Goal: Submit feedback/report problem

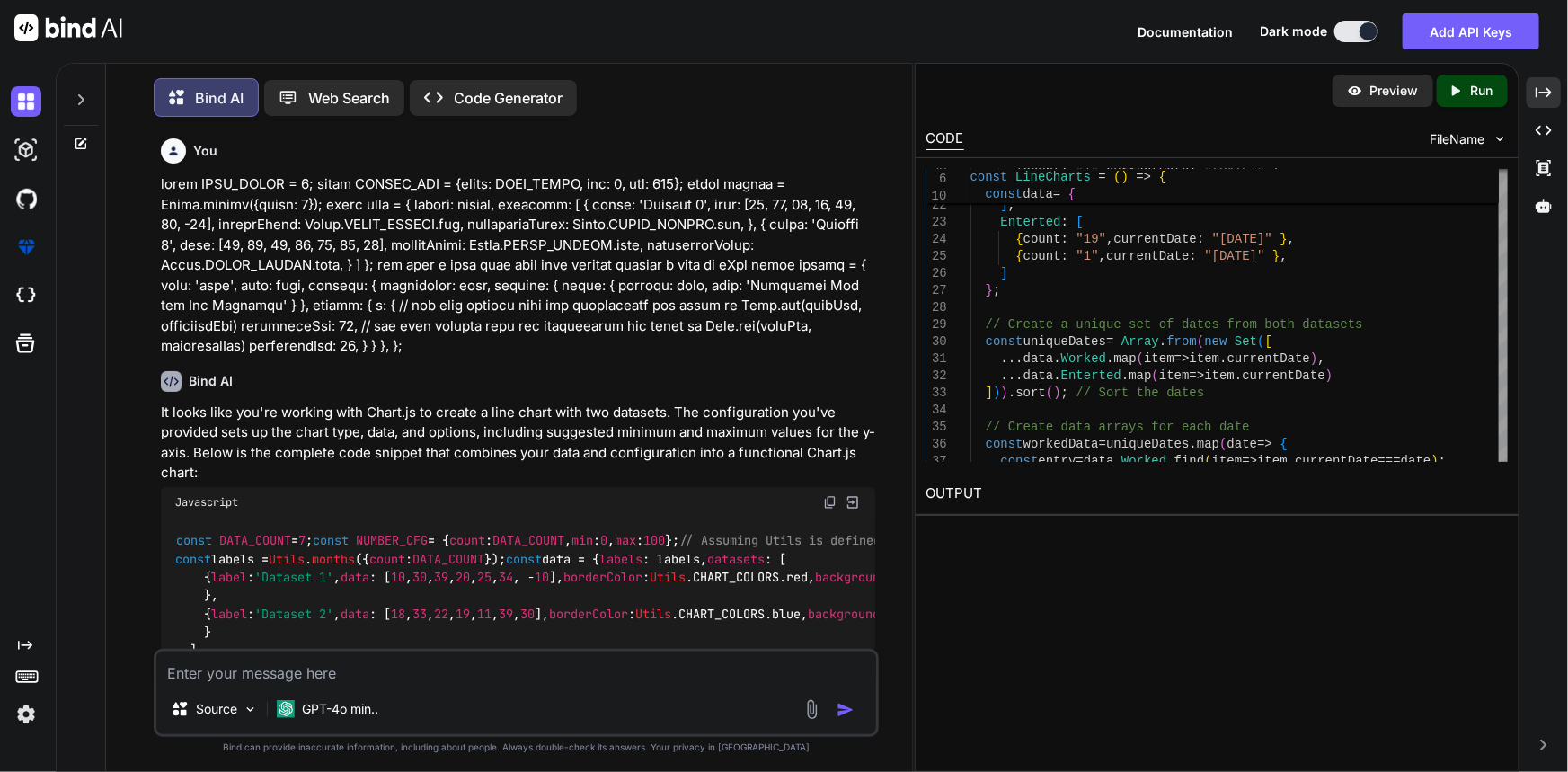
scroll to position [14623, 0]
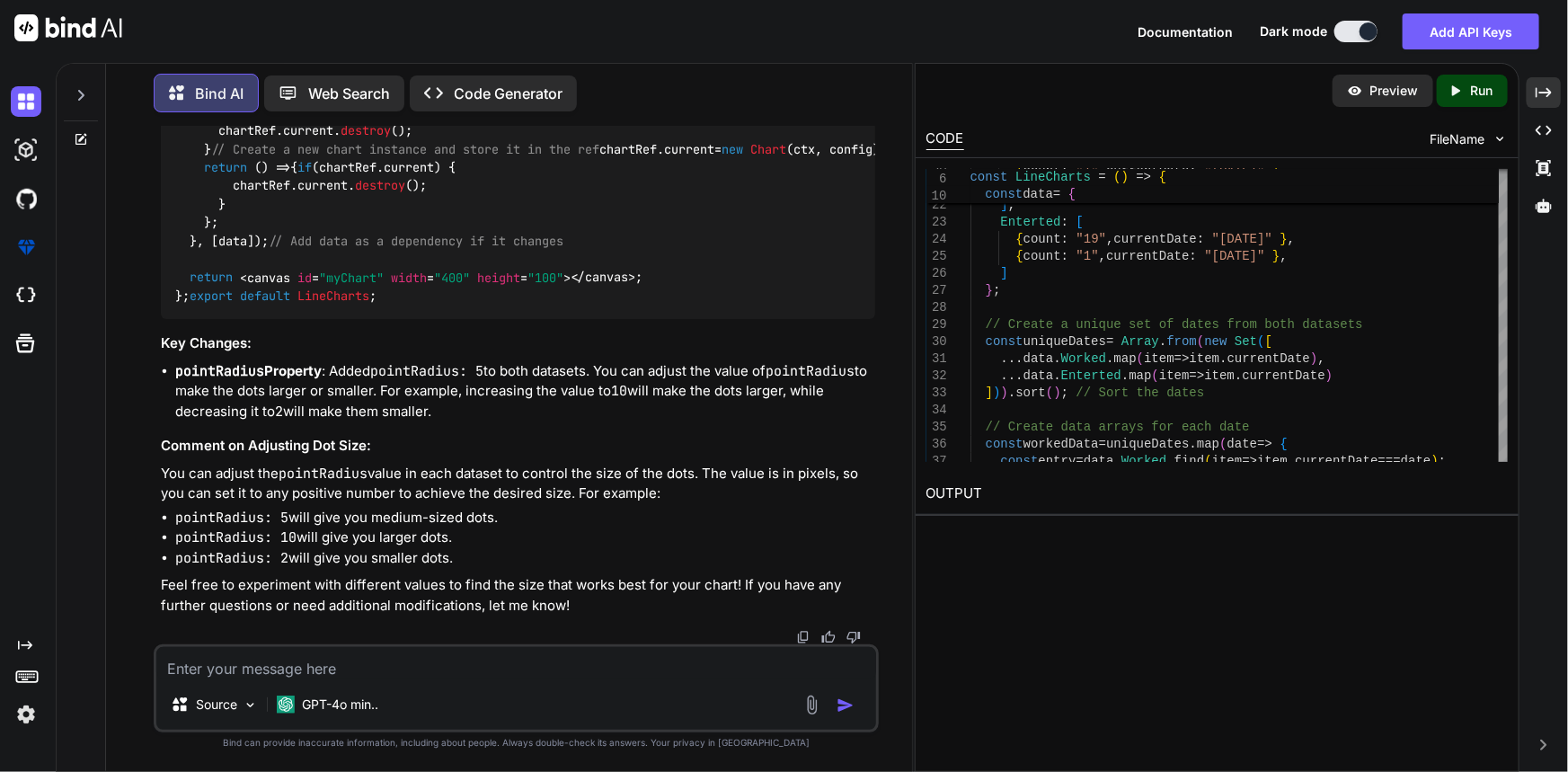
click at [448, 674] on textarea at bounding box center [516, 663] width 721 height 32
type textarea "t"
type textarea "x"
type textarea "th"
type textarea "x"
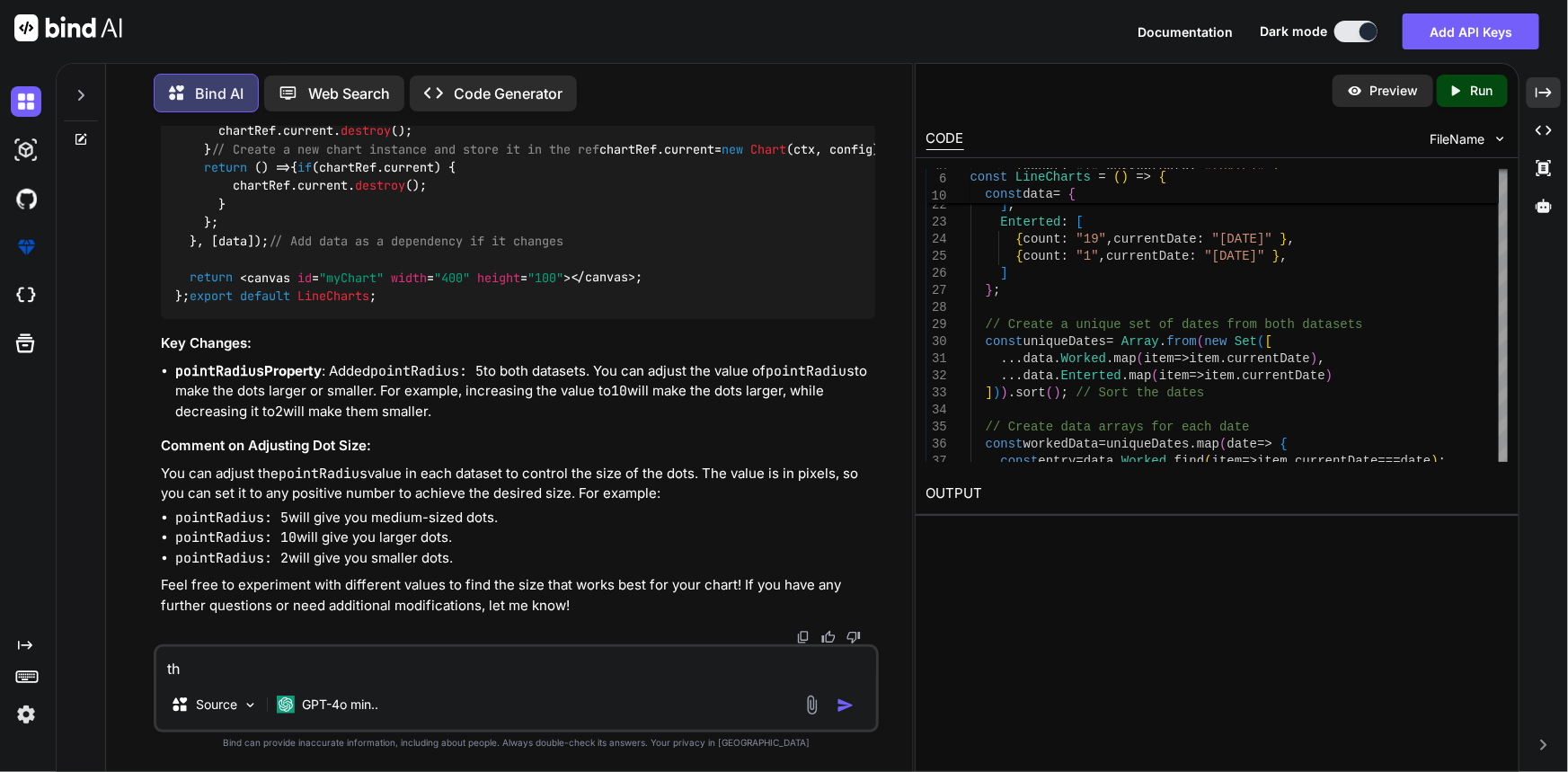
type textarea "tha"
type textarea "x"
type textarea "thak"
type textarea "x"
type textarea "tha"
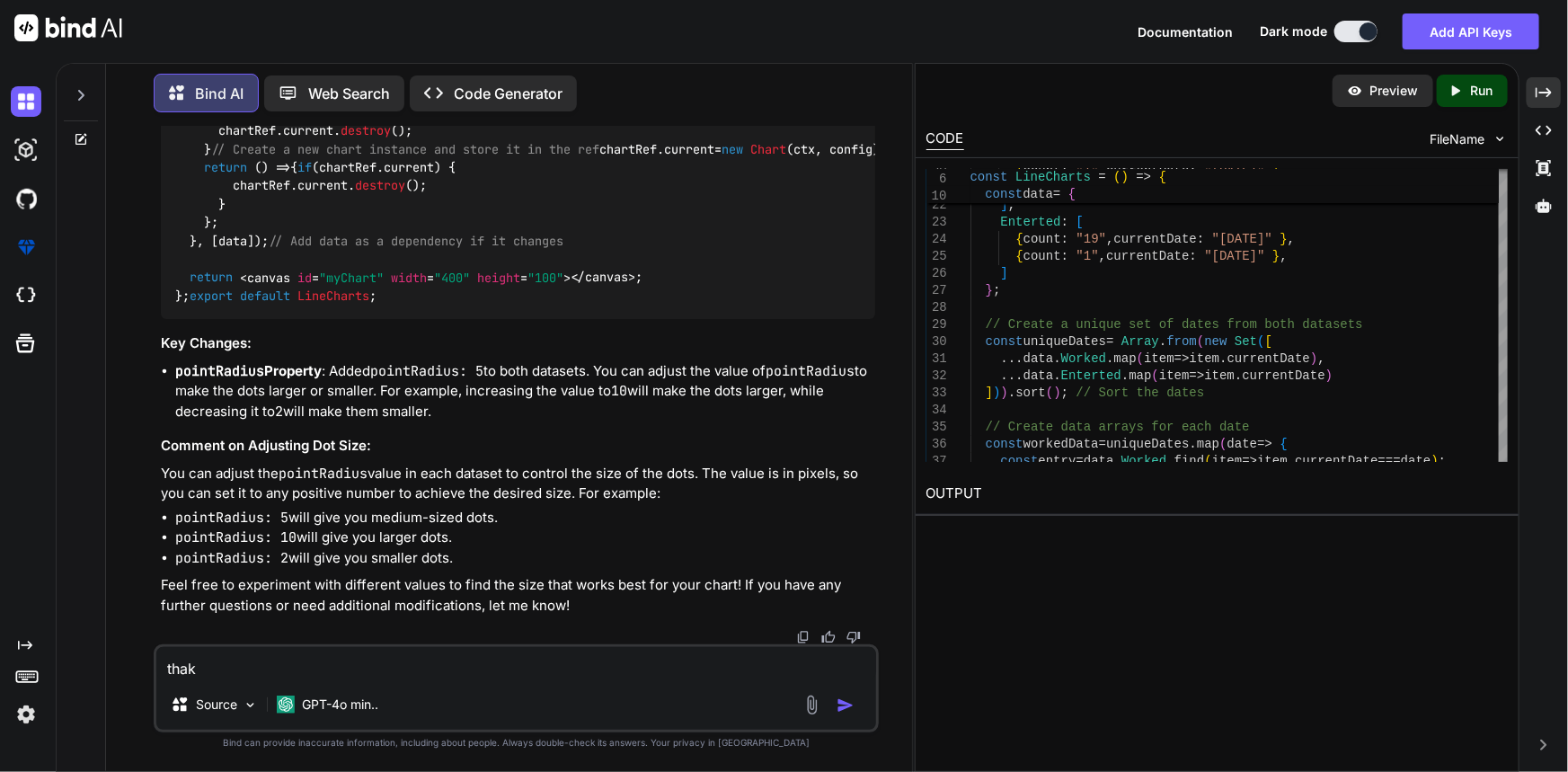
type textarea "x"
type textarea "than"
type textarea "x"
type textarea "thank"
type textarea "x"
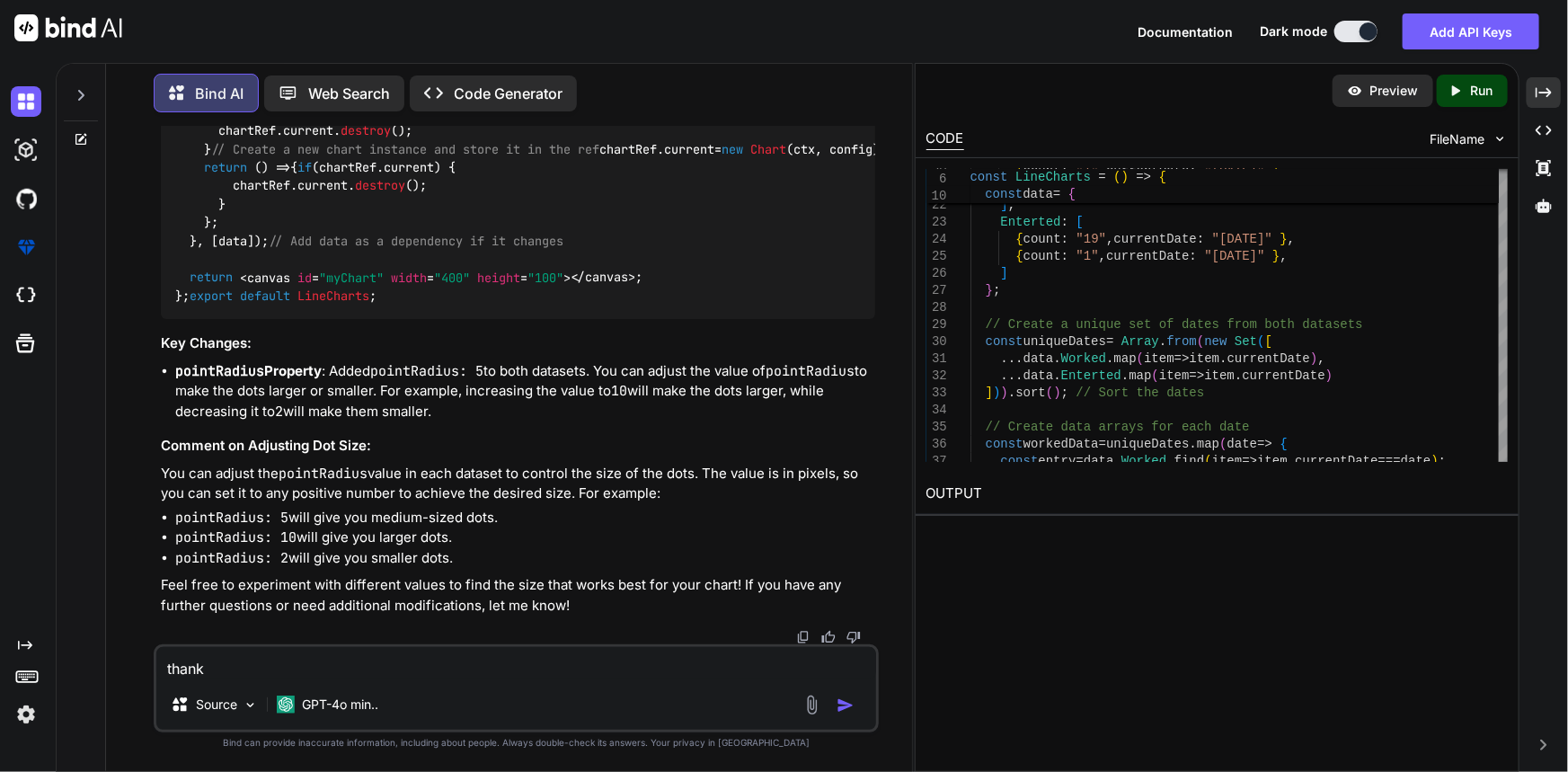
type textarea "thanks"
type textarea "x"
type textarea "thanks"
type textarea "x"
type textarea "thanks f"
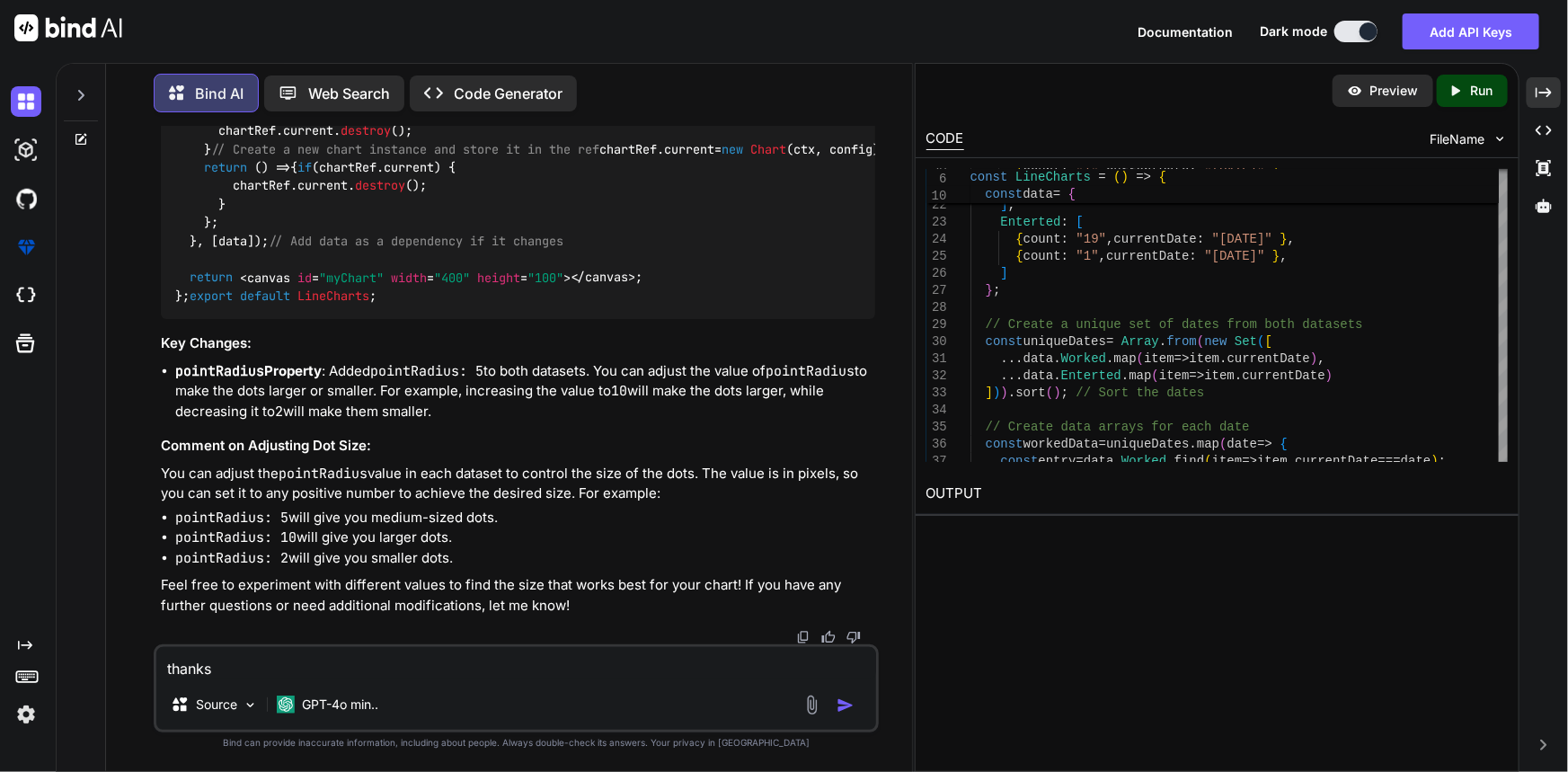
type textarea "x"
type textarea "thanks fi"
type textarea "x"
type textarea "thanks [PERSON_NAME]"
type textarea "x"
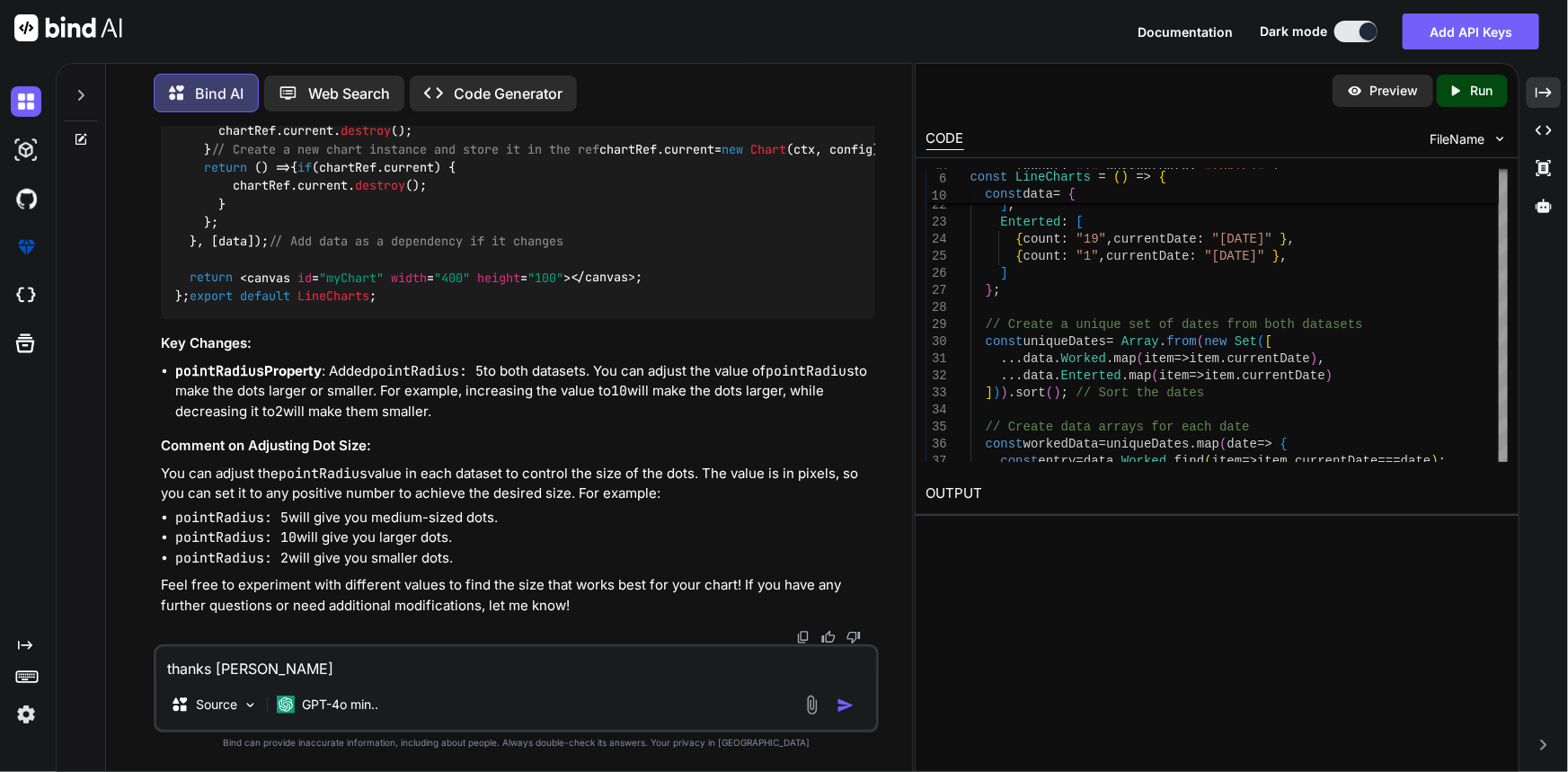
type textarea "thanks fine"
type textarea "x"
type textarea "thanks fine."
type textarea "x"
type textarea "thanks fine."
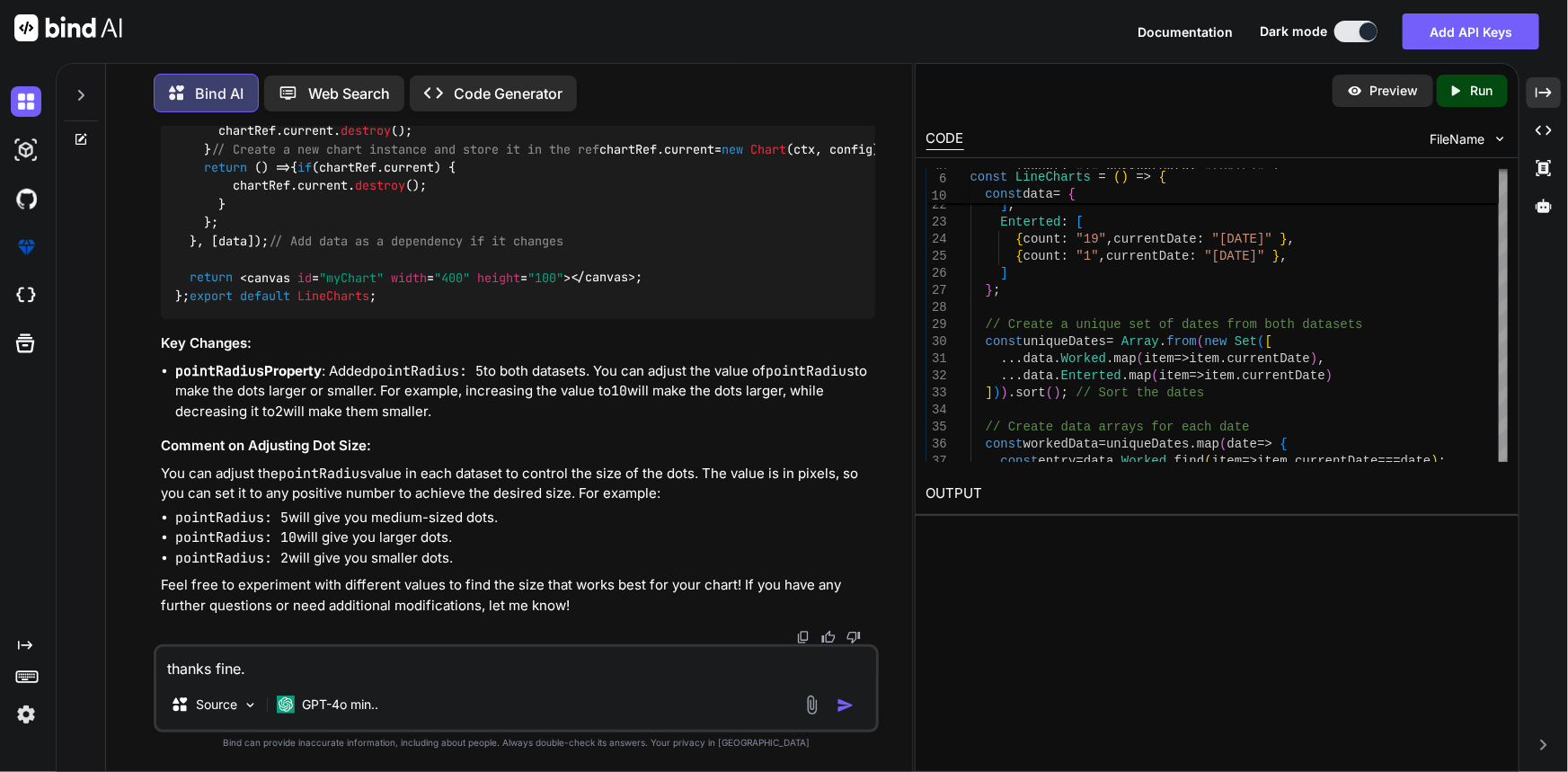
type textarea "x"
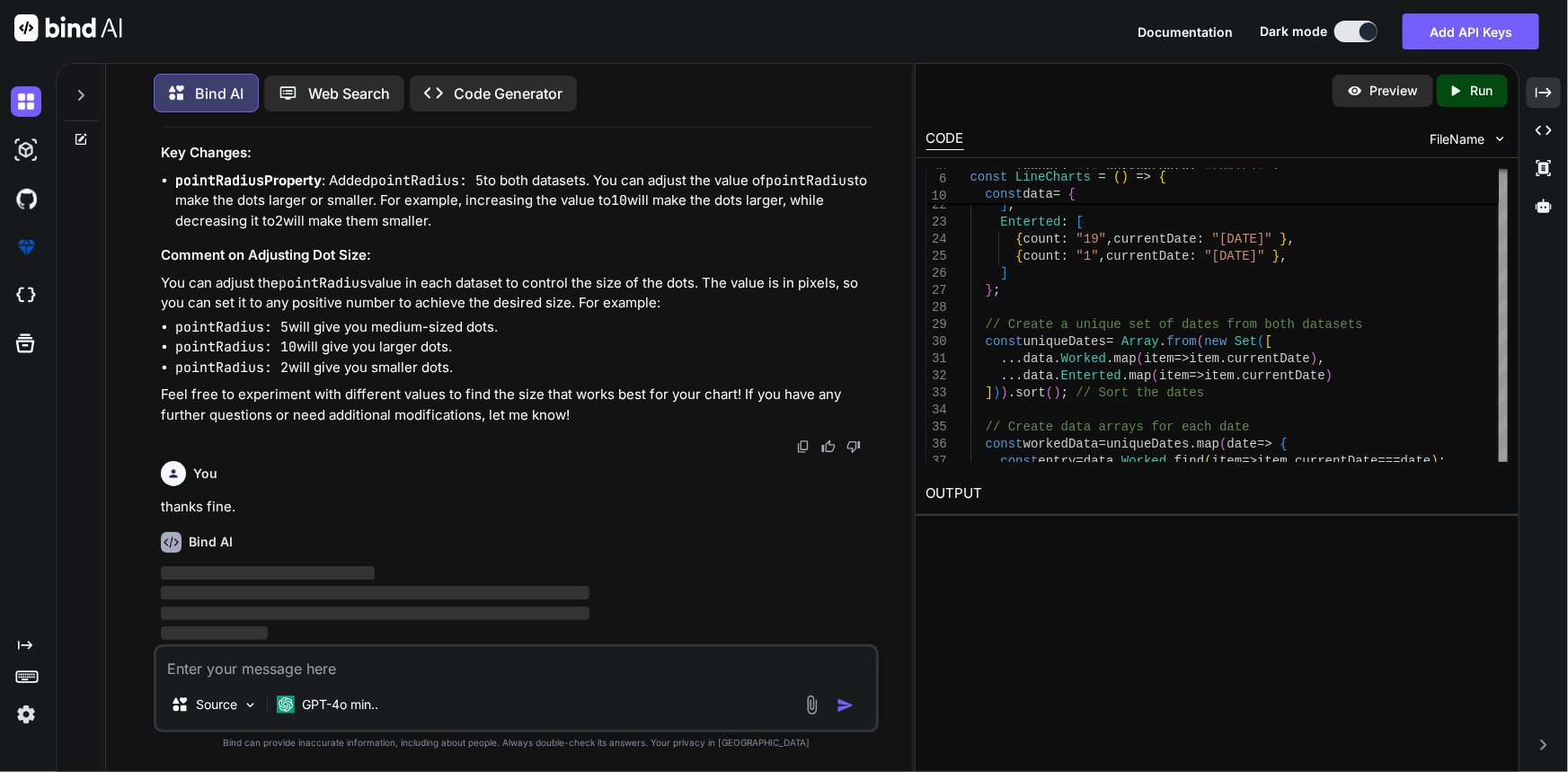
scroll to position [16890, 0]
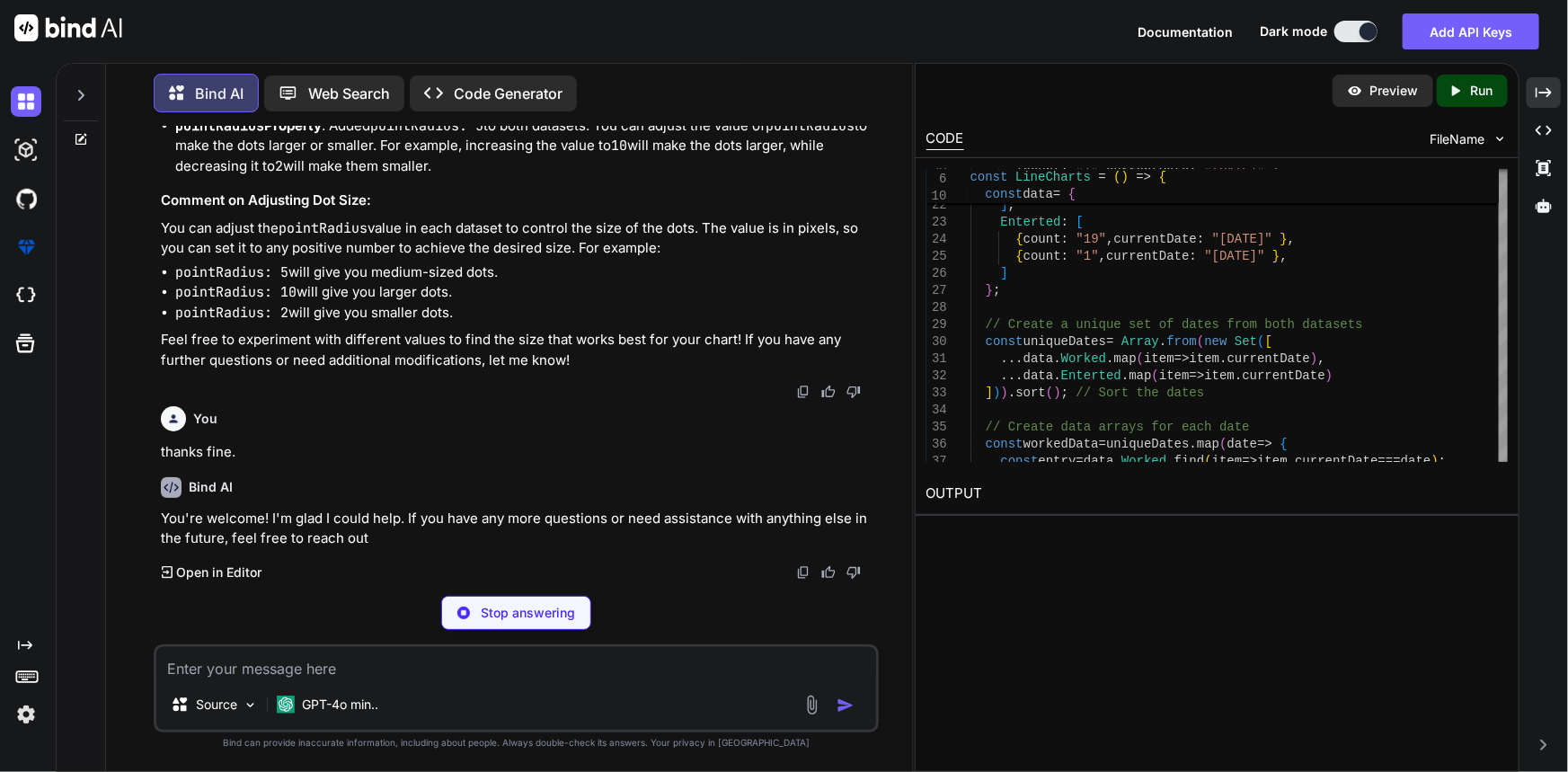
type textarea "x"
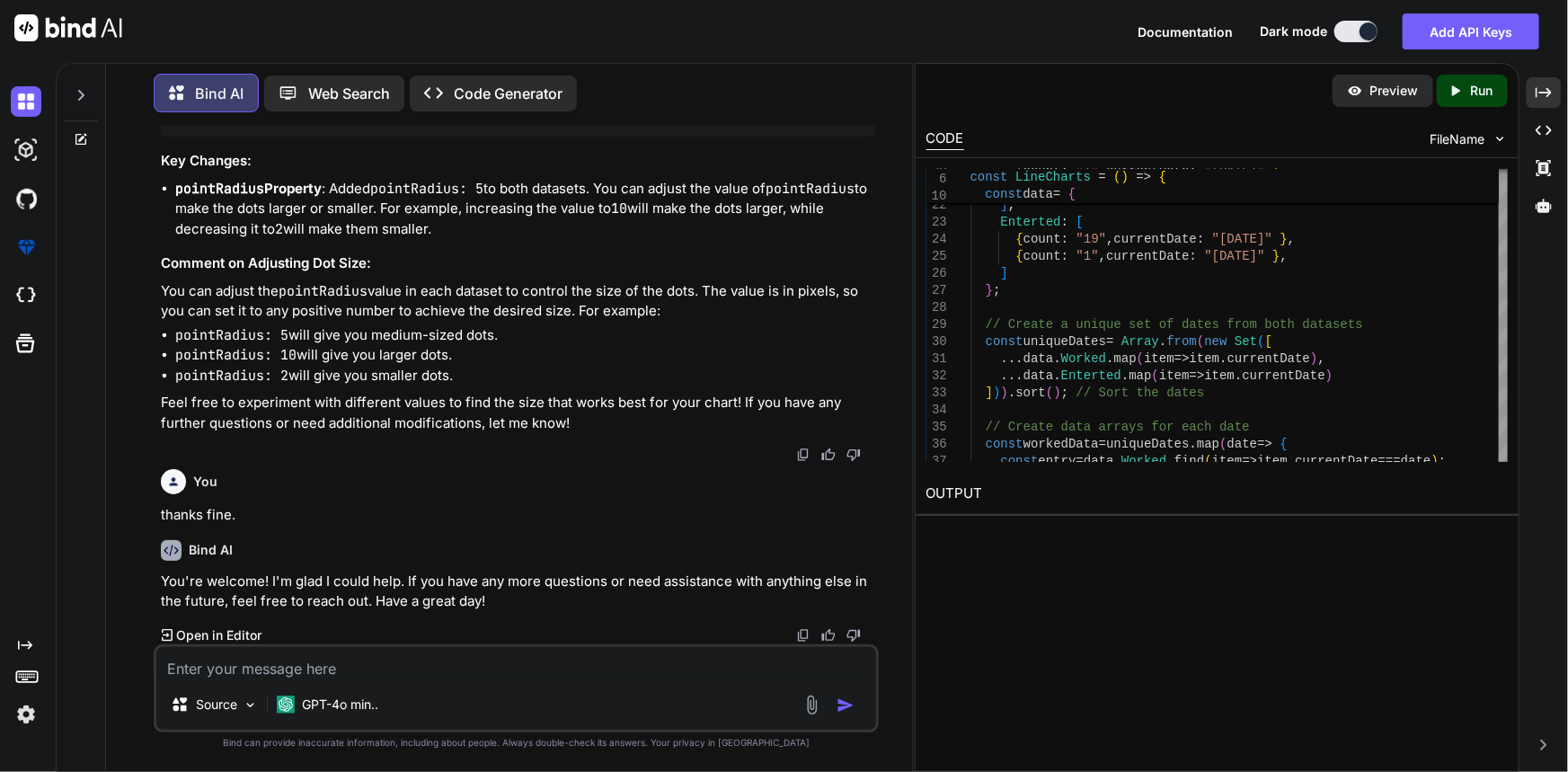
scroll to position [16882, 0]
click at [211, 327] on code "pointRadius: 5" at bounding box center [231, 335] width 113 height 18
copy code "pointRadius"
